Goal: Task Accomplishment & Management: Manage account settings

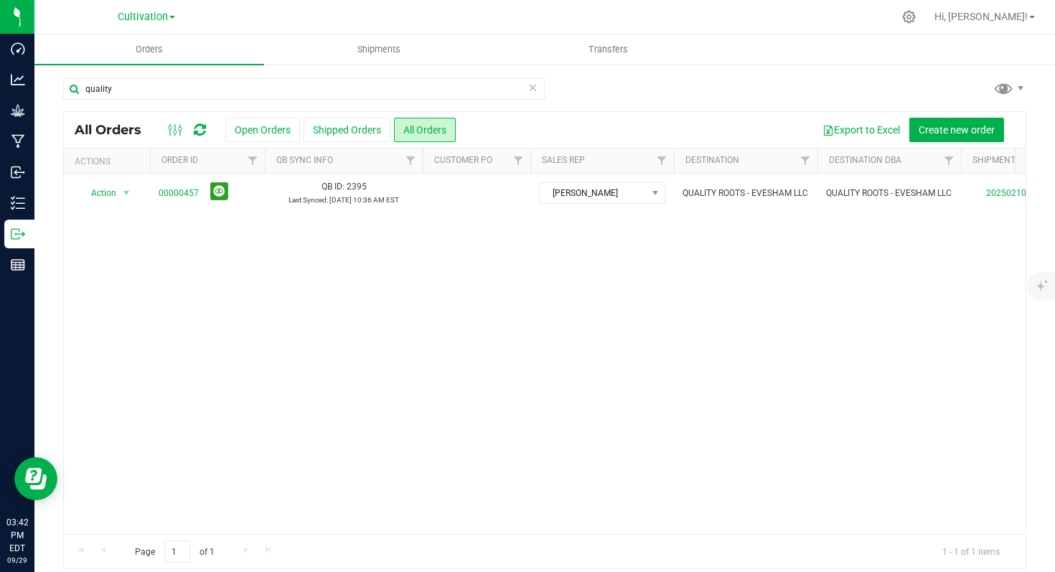
click at [530, 86] on icon at bounding box center [533, 86] width 10 height 17
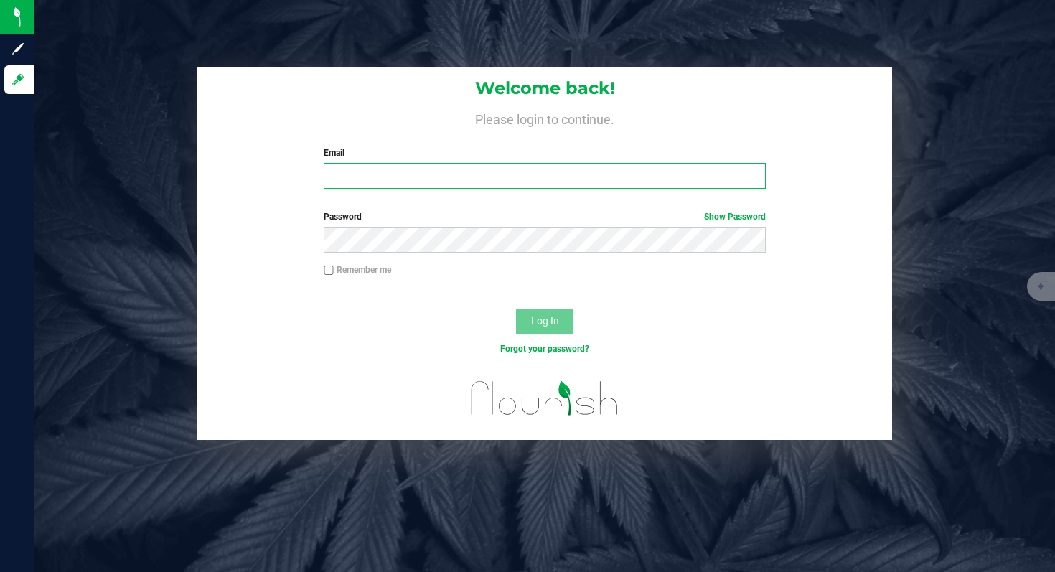
type input "[EMAIL_ADDRESS][DOMAIN_NAME]"
type input "smiley@fulltiltlabs.com"
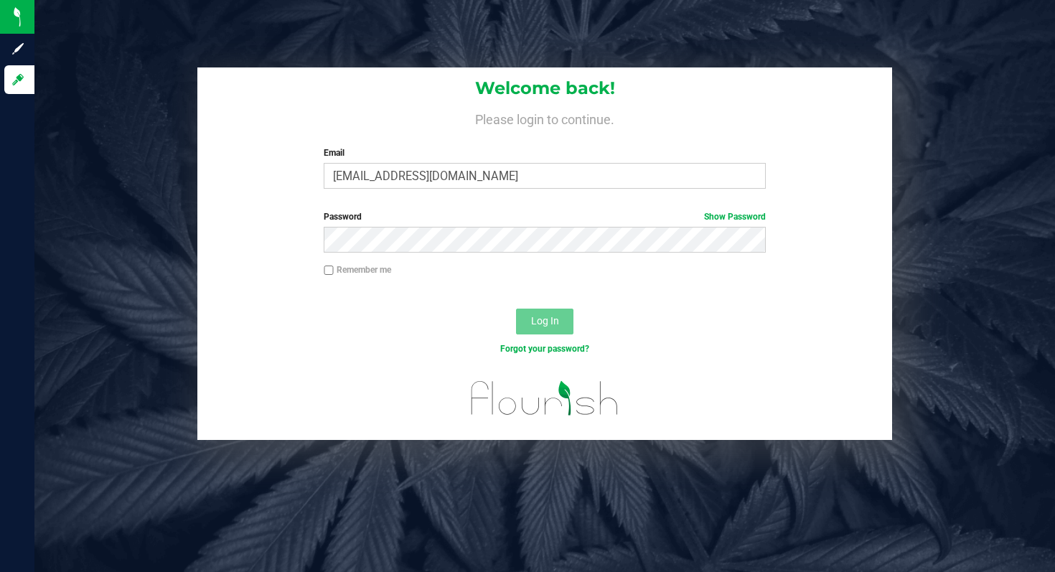
click at [378, 272] on label "Remember me" at bounding box center [357, 269] width 67 height 13
click at [334, 272] on input "Remember me" at bounding box center [329, 271] width 10 height 10
checkbox input "true"
click at [569, 323] on button "Log In" at bounding box center [544, 322] width 57 height 26
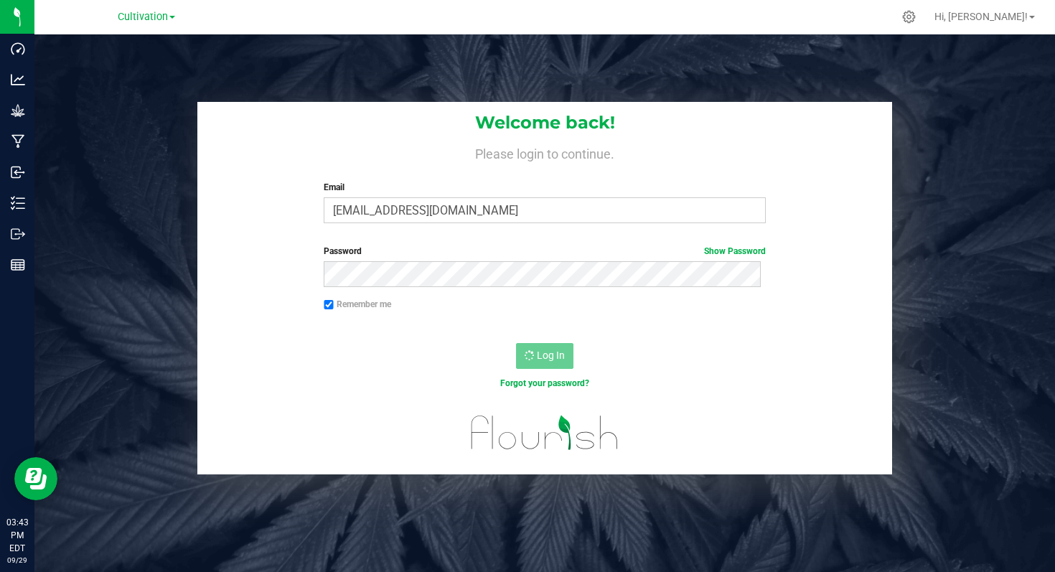
click at [286, 150] on h4 "Please login to continue." at bounding box center [544, 152] width 695 height 17
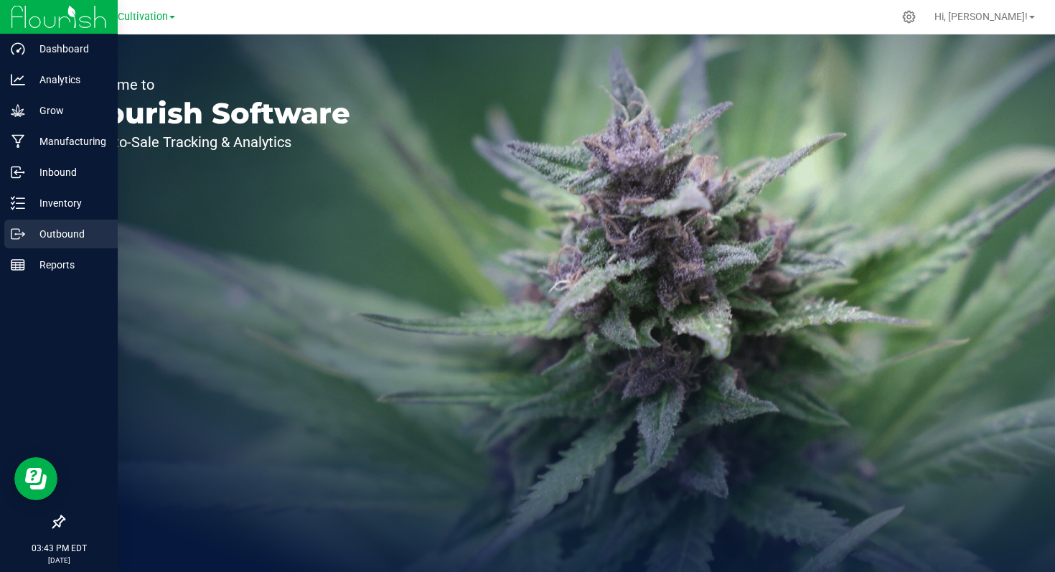
click at [66, 232] on p "Outbound" at bounding box center [68, 233] width 86 height 17
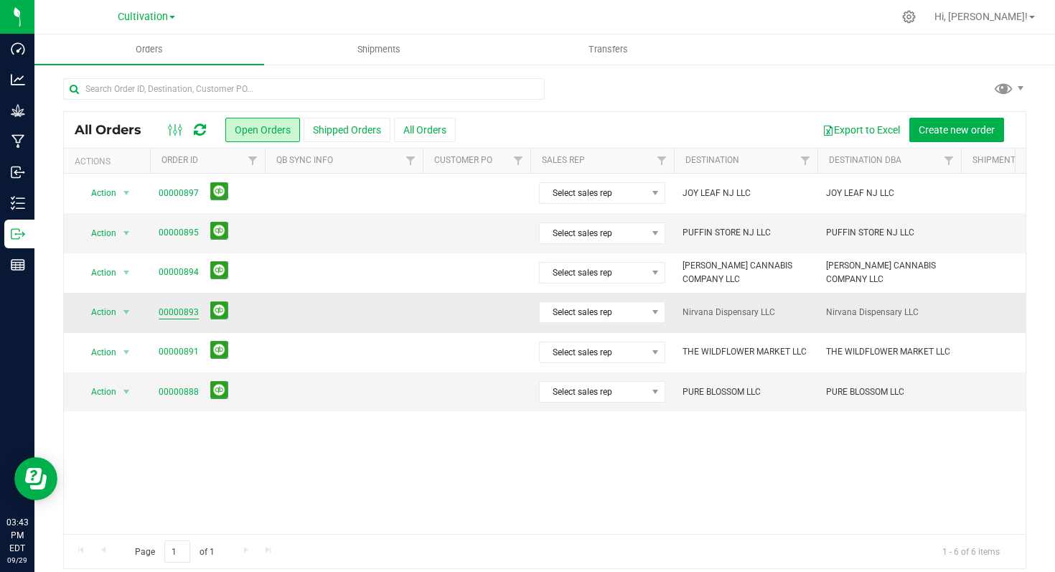
click at [175, 315] on link "00000893" at bounding box center [179, 313] width 40 height 14
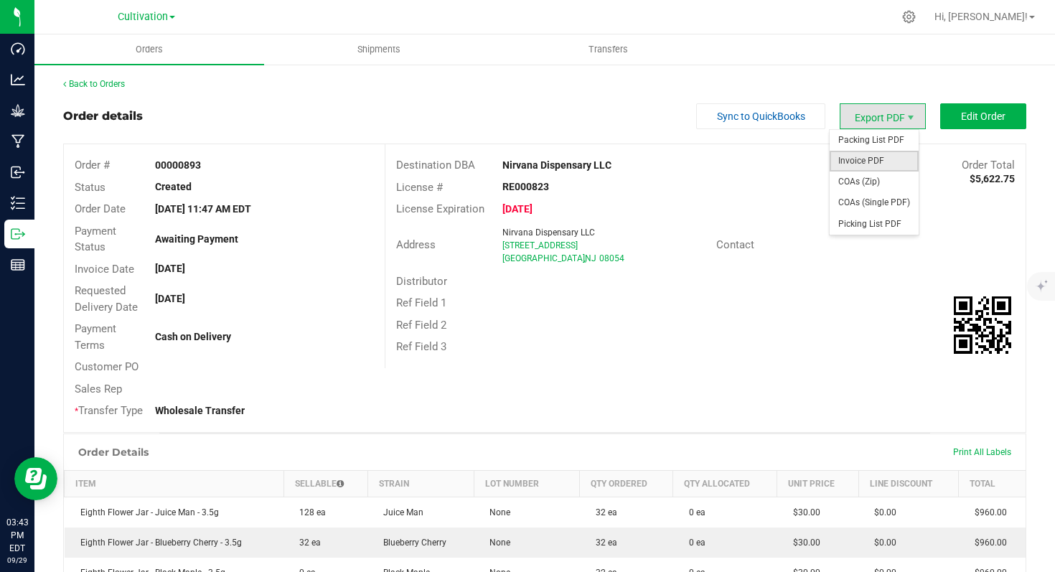
click at [879, 167] on span "Invoice PDF" at bounding box center [874, 161] width 89 height 21
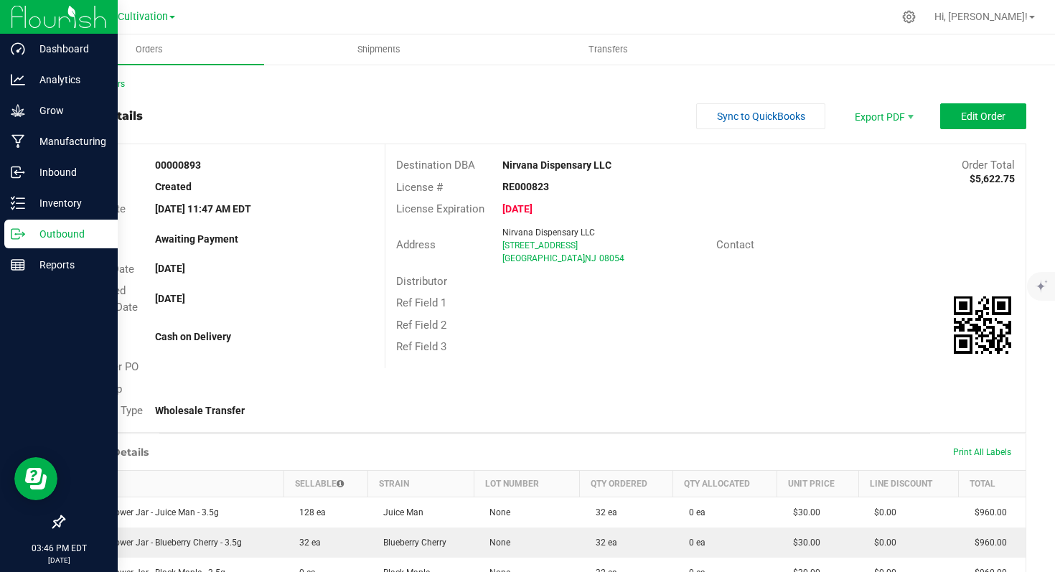
click at [40, 235] on p "Outbound" at bounding box center [68, 233] width 86 height 17
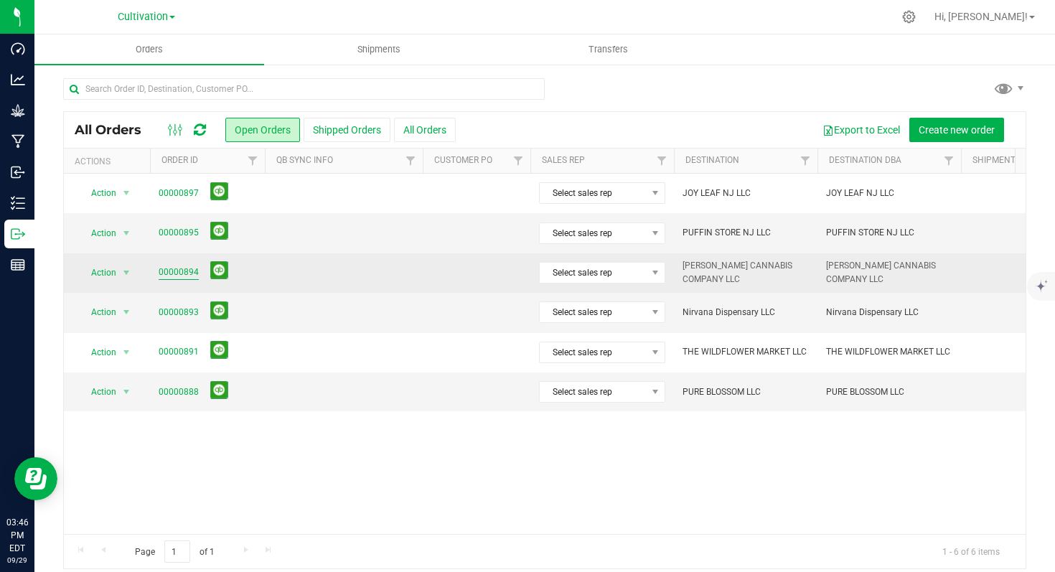
click at [182, 273] on link "00000894" at bounding box center [179, 273] width 40 height 14
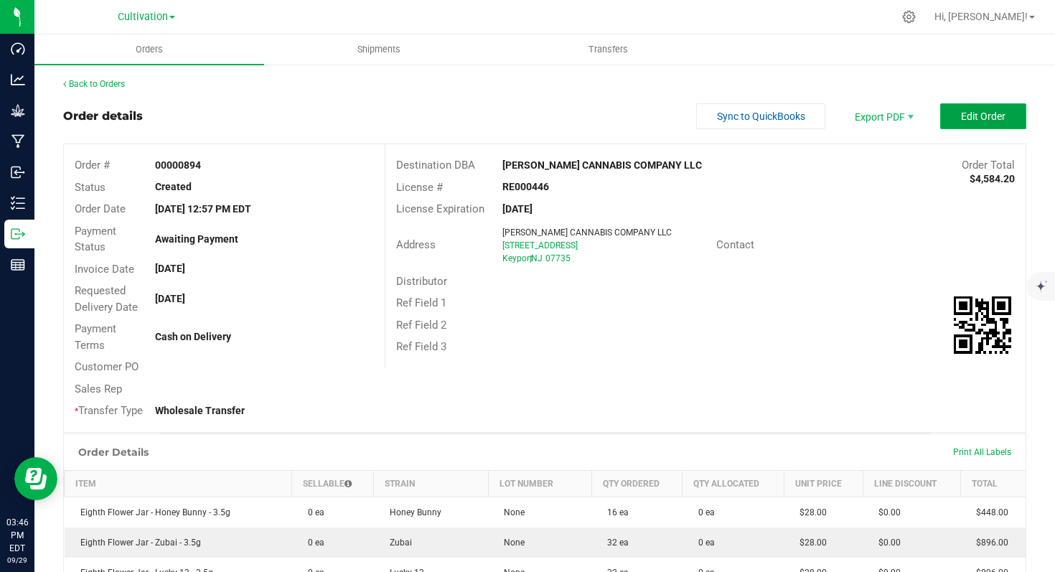
click at [961, 118] on span "Edit Order" at bounding box center [983, 116] width 45 height 11
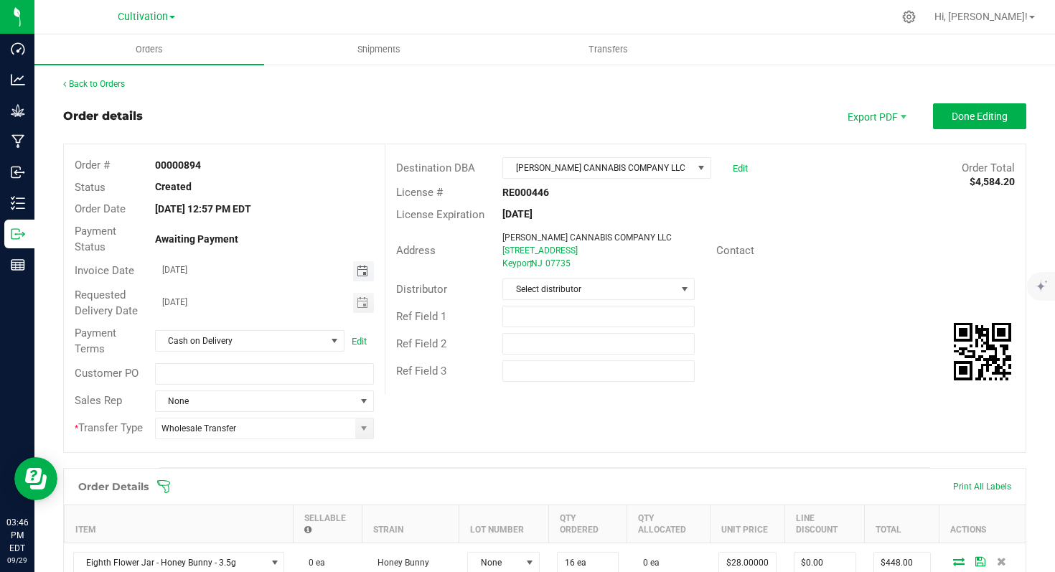
click at [358, 276] on span "Toggle calendar" at bounding box center [362, 271] width 11 height 11
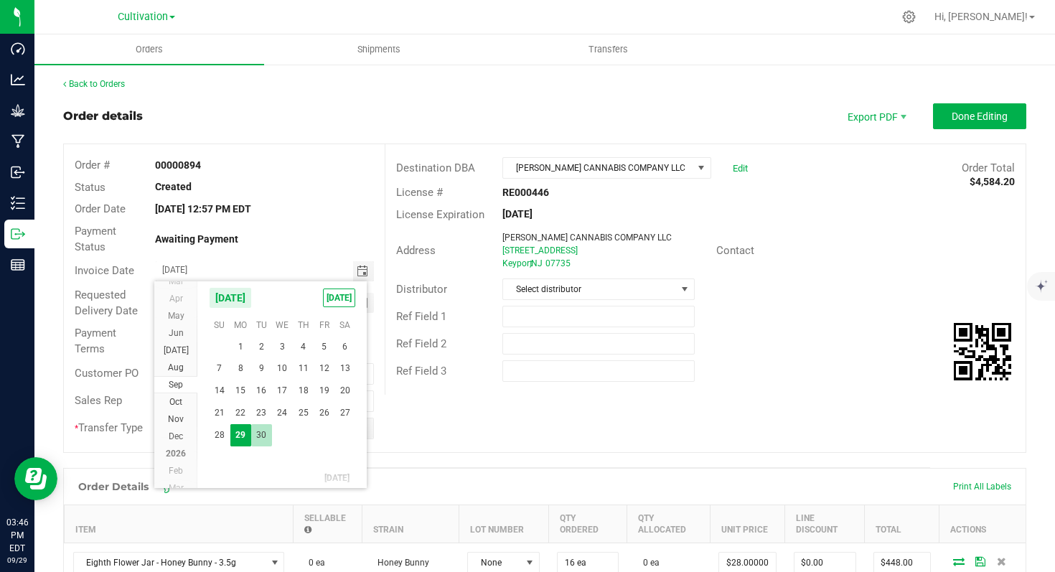
click at [263, 436] on span "30" at bounding box center [261, 435] width 21 height 22
type input "09/30/2025"
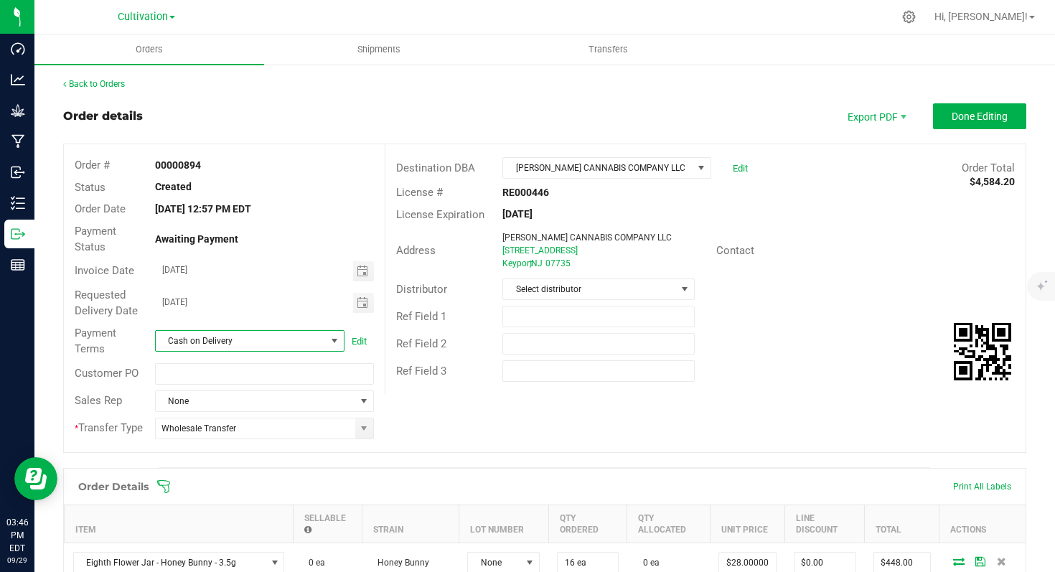
click at [331, 340] on span at bounding box center [334, 340] width 11 height 11
click at [229, 401] on li "Net 30" at bounding box center [247, 400] width 186 height 24
click at [952, 118] on span "Done Editing" at bounding box center [980, 116] width 56 height 11
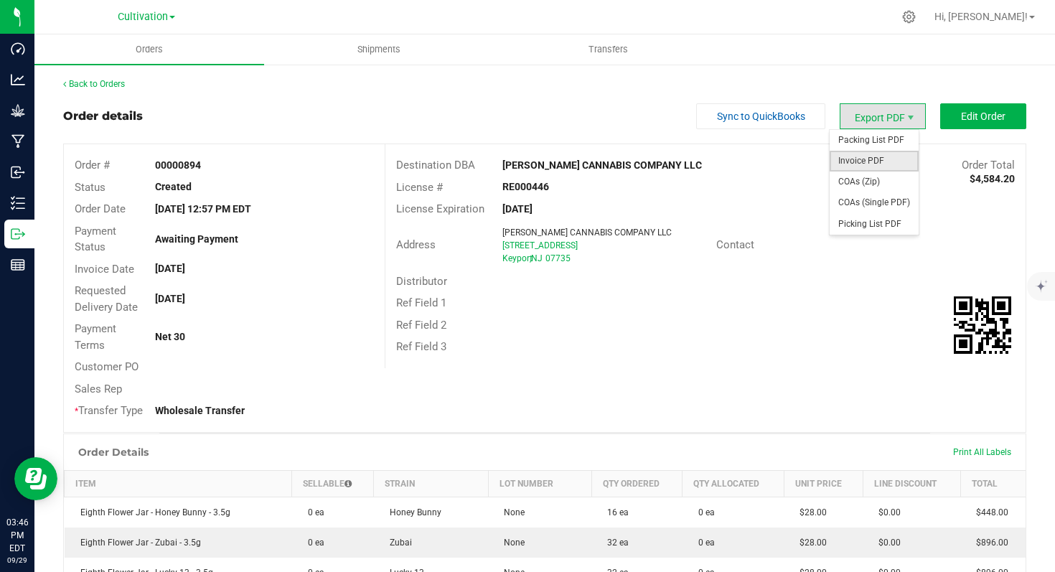
click at [867, 158] on span "Invoice PDF" at bounding box center [874, 161] width 89 height 21
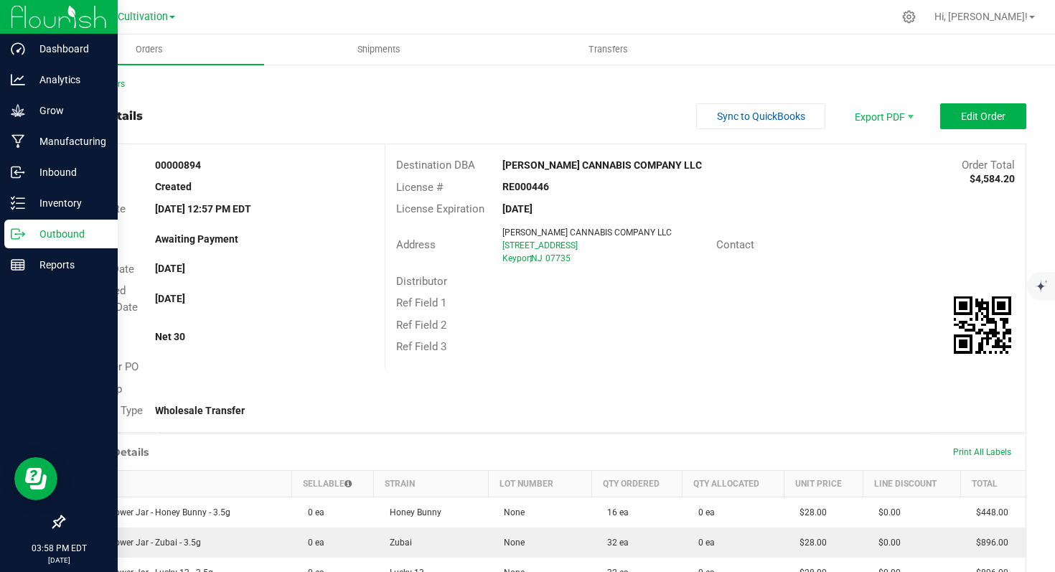
click at [45, 233] on p "Outbound" at bounding box center [68, 233] width 86 height 17
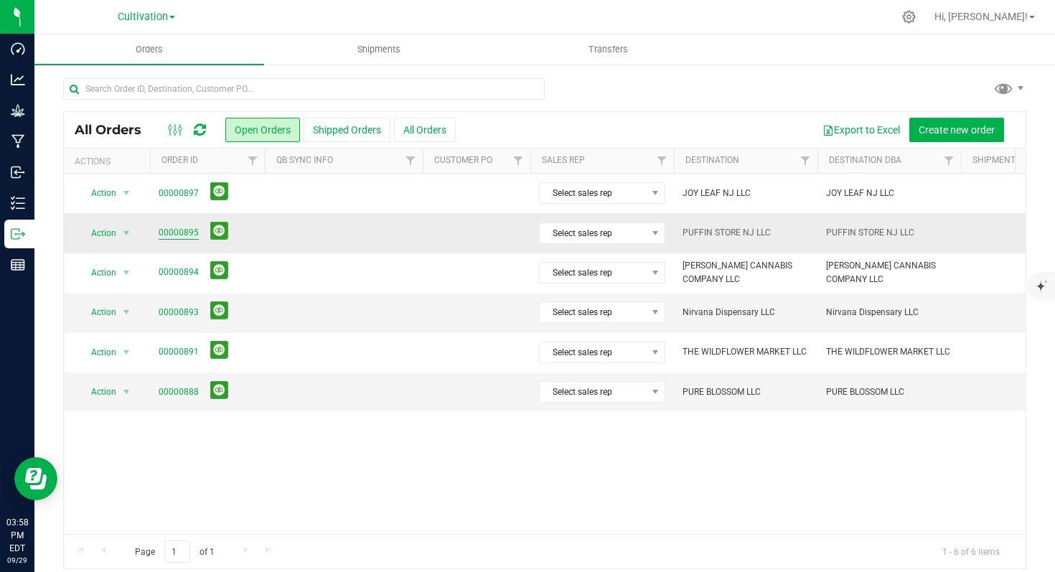
click at [177, 230] on link "00000895" at bounding box center [179, 233] width 40 height 14
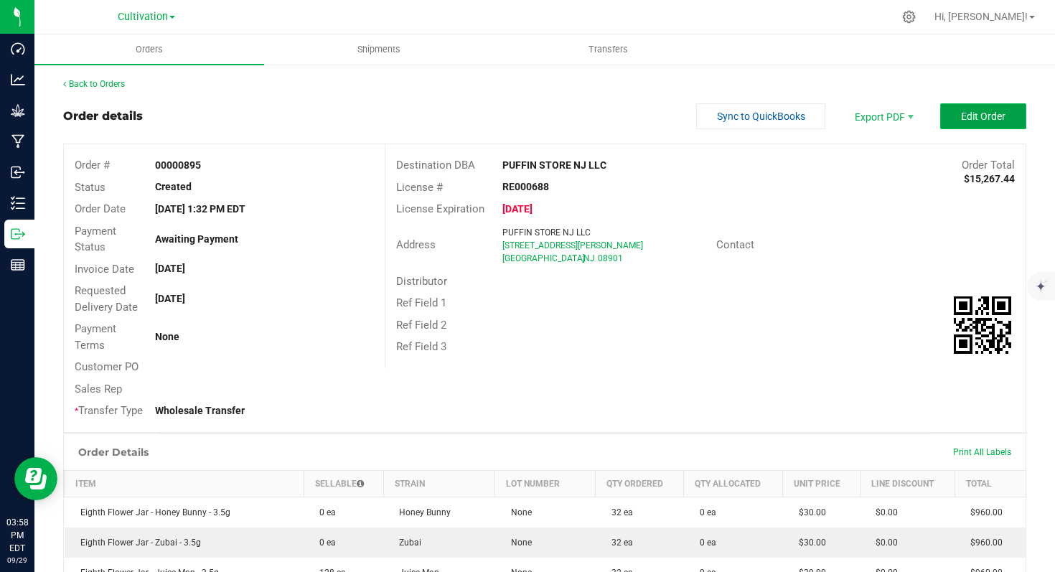
click at [961, 116] on span "Edit Order" at bounding box center [983, 116] width 45 height 11
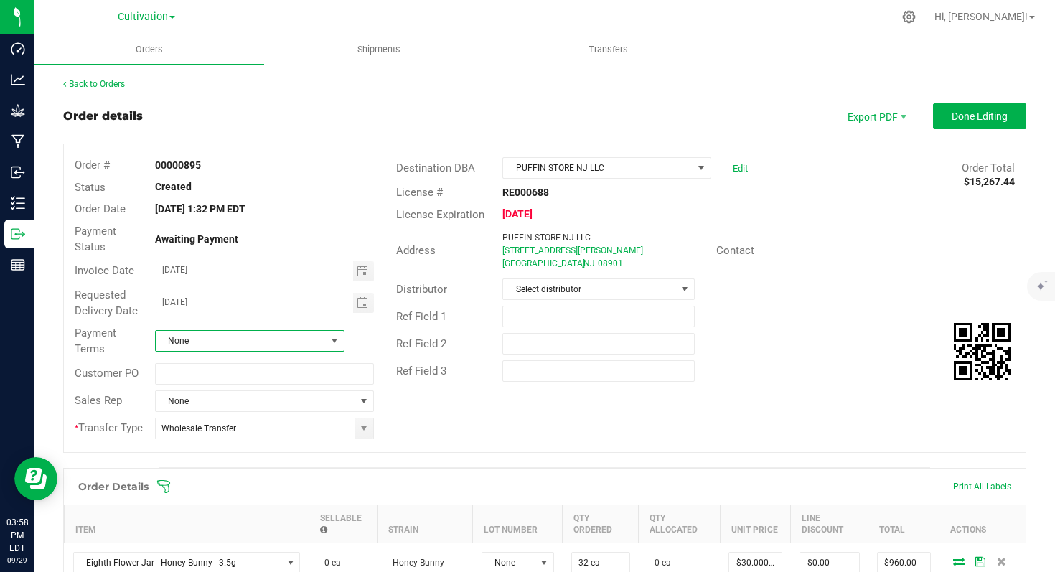
click at [332, 342] on span at bounding box center [334, 340] width 11 height 11
click at [213, 478] on li "Net 30" at bounding box center [247, 482] width 186 height 24
click at [952, 121] on span "Done Editing" at bounding box center [980, 116] width 56 height 11
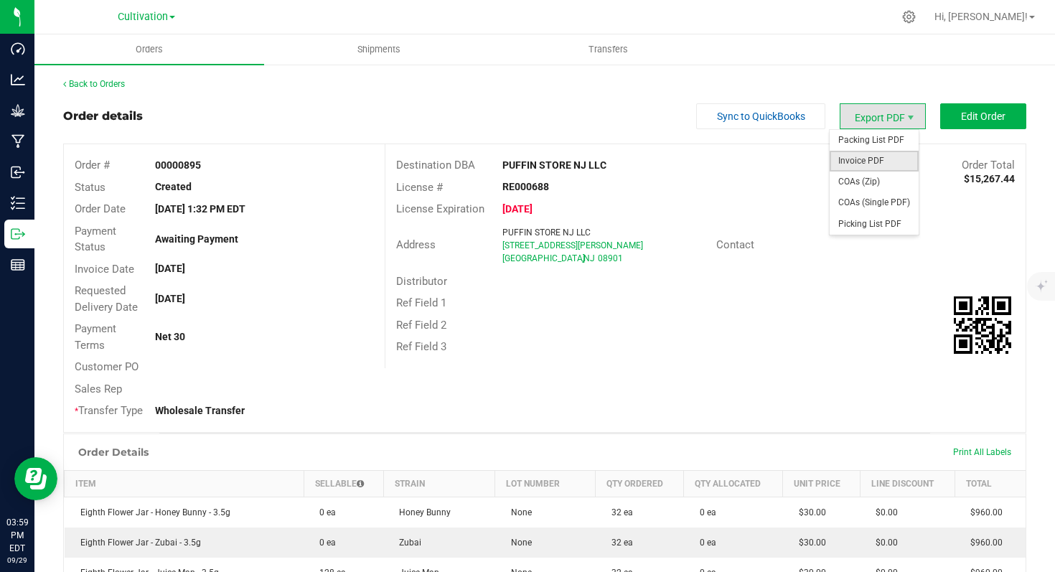
click at [880, 155] on span "Invoice PDF" at bounding box center [874, 161] width 89 height 21
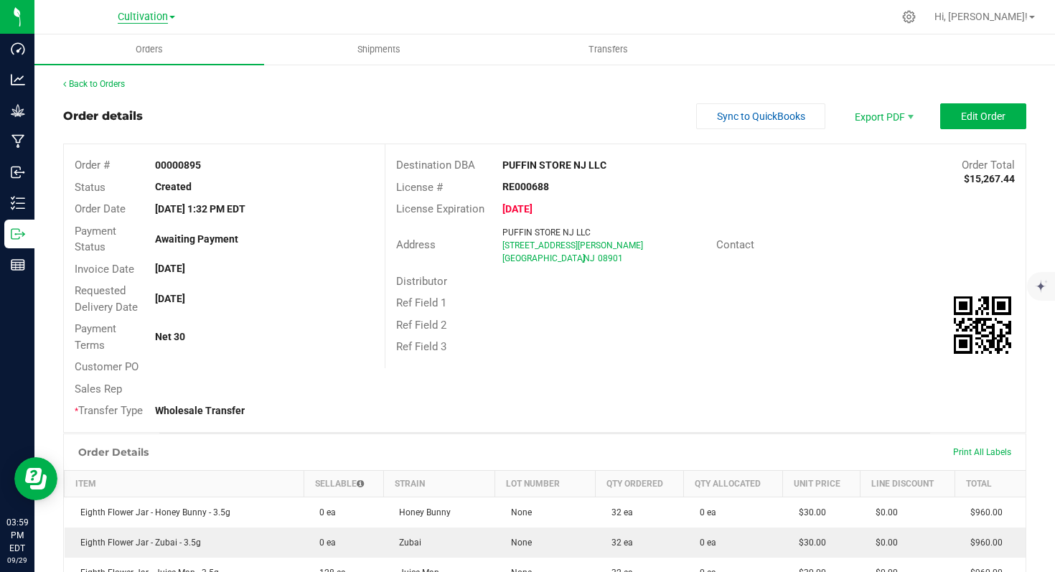
click at [157, 18] on span "Cultivation" at bounding box center [143, 17] width 50 height 13
click at [143, 64] on link "Manufacturing" at bounding box center [147, 69] width 210 height 19
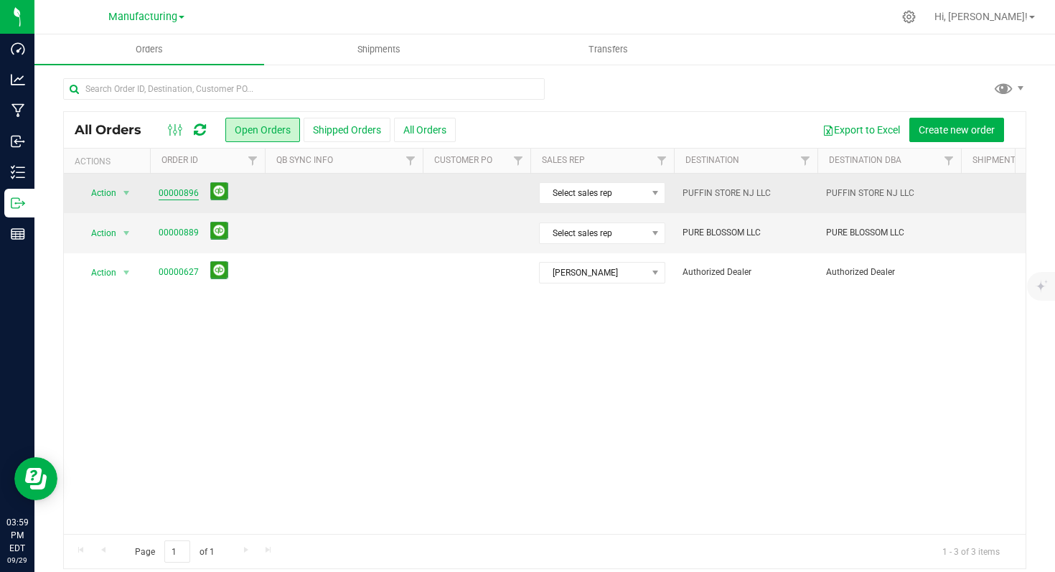
click at [177, 193] on link "00000896" at bounding box center [179, 194] width 40 height 14
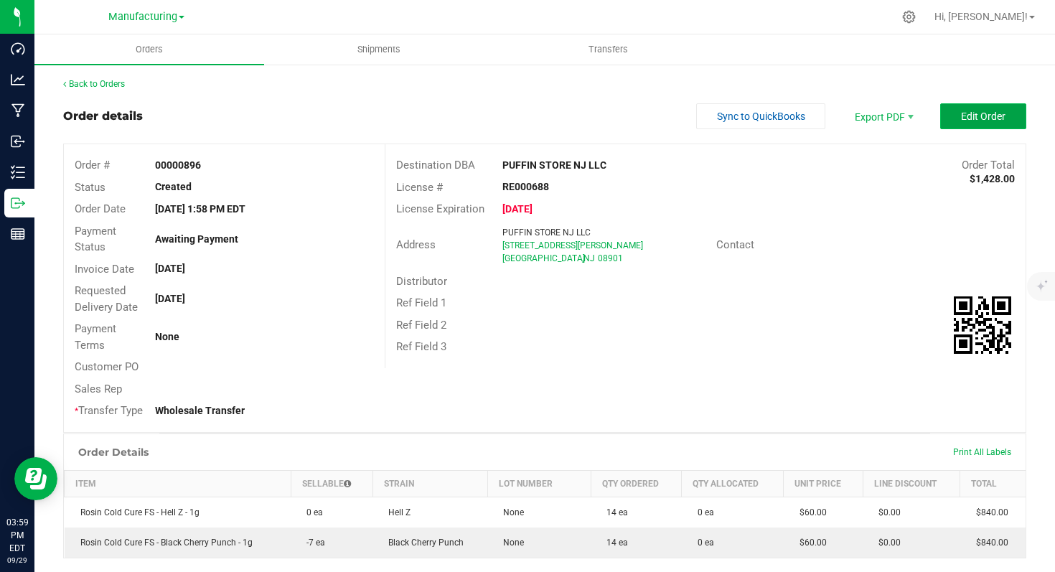
click at [961, 120] on span "Edit Order" at bounding box center [983, 116] width 45 height 11
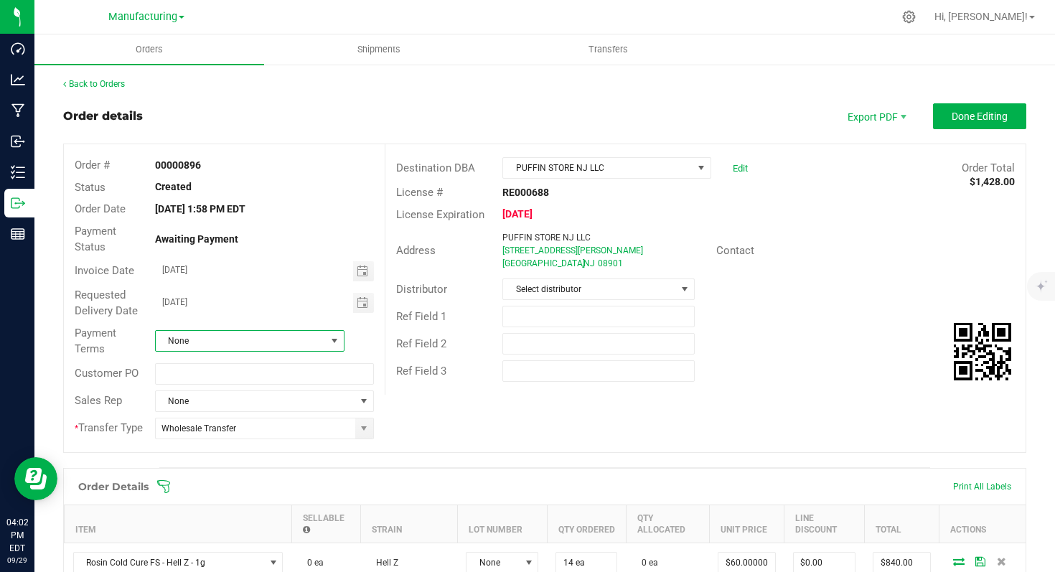
click at [335, 348] on span at bounding box center [335, 341] width 18 height 20
click at [215, 464] on li "Net 30" at bounding box center [247, 463] width 186 height 24
click at [964, 114] on span "Done Editing" at bounding box center [980, 116] width 56 height 11
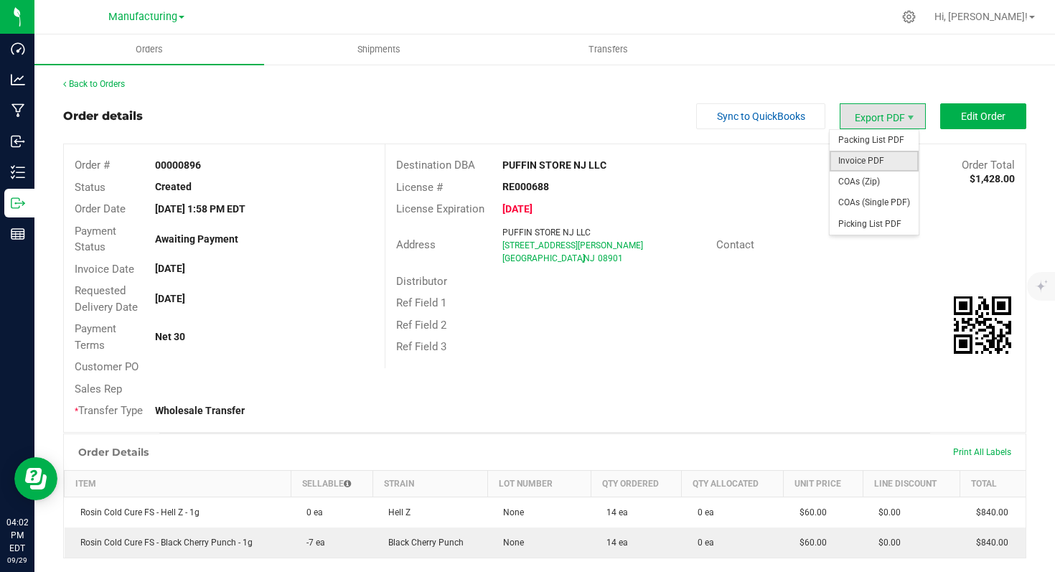
click at [880, 165] on span "Invoice PDF" at bounding box center [874, 161] width 89 height 21
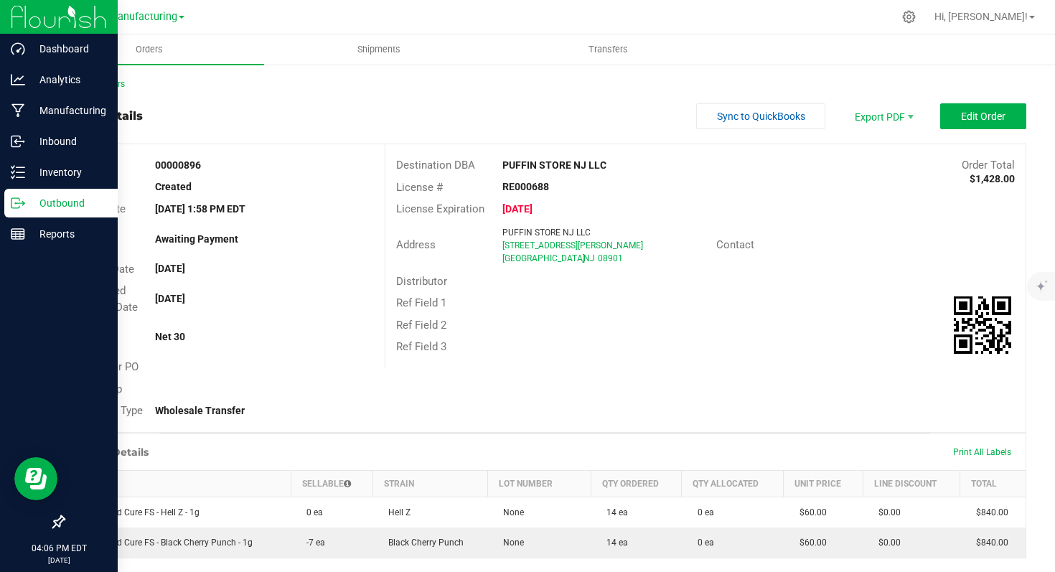
click at [98, 207] on p "Outbound" at bounding box center [68, 203] width 86 height 17
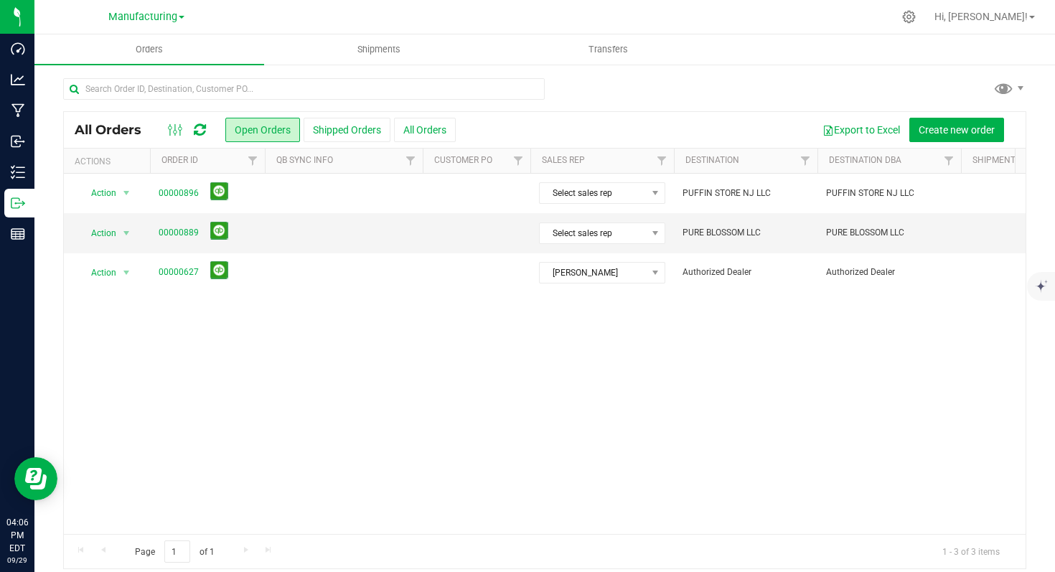
click at [159, 27] on div "Manufacturing Cultivation Manufacturing" at bounding box center [147, 17] width 210 height 22
click at [159, 23] on link "Manufacturing" at bounding box center [146, 16] width 76 height 14
click at [143, 46] on link "Cultivation" at bounding box center [147, 50] width 210 height 19
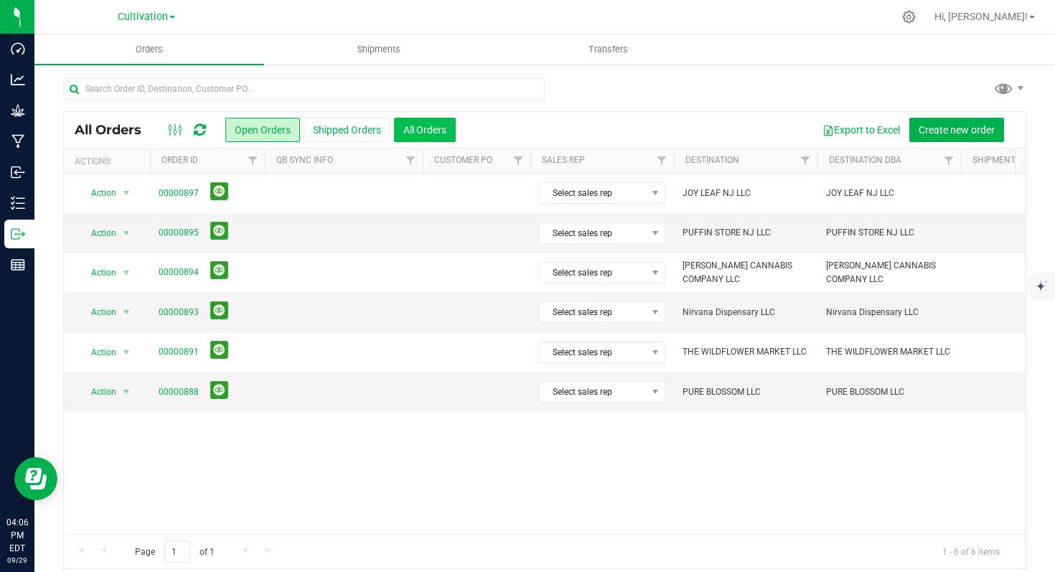
click at [408, 123] on button "All Orders" at bounding box center [425, 130] width 62 height 24
